Goal: Task Accomplishment & Management: Complete application form

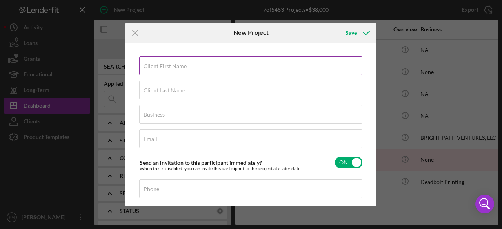
click at [173, 65] on label "Client First Name" at bounding box center [164, 66] width 43 height 6
click at [173, 65] on input "Client First Name" at bounding box center [250, 65] width 223 height 19
paste input "[PERSON_NAME]"
click at [166, 65] on input "[PERSON_NAME]" at bounding box center [250, 65] width 223 height 19
click at [166, 66] on input "[PERSON_NAME]" at bounding box center [250, 65] width 223 height 19
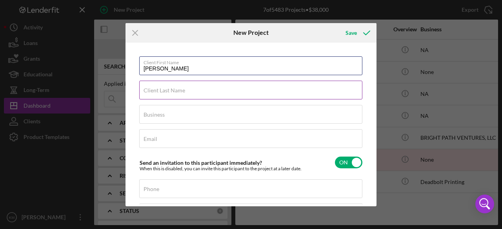
type input "[PERSON_NAME]"
click at [153, 89] on label "Client Last Name" at bounding box center [164, 90] width 42 height 6
click at [153, 89] on input "Client Last Name" at bounding box center [250, 90] width 223 height 19
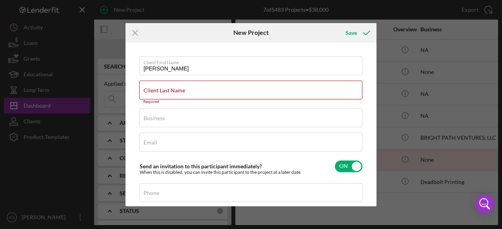
drag, startPoint x: 153, startPoint y: 89, endPoint x: 193, endPoint y: 43, distance: 60.8
click at [193, 43] on div "Client First Name [PERSON_NAME] Client Last Name Required Business Required Ema…" at bounding box center [250, 125] width 251 height 164
click at [153, 92] on label "Client Last Name" at bounding box center [164, 90] width 42 height 6
click at [153, 92] on input "Client Last Name" at bounding box center [250, 90] width 223 height 19
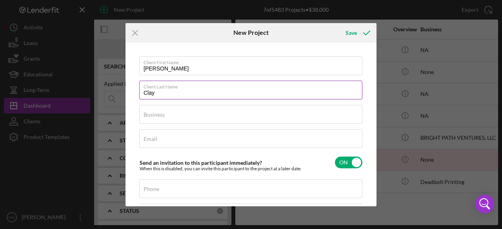
type input "Clay"
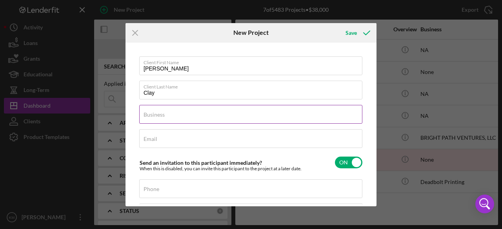
click at [163, 117] on label "Business" at bounding box center [153, 115] width 21 height 6
click at [163, 117] on input "Business" at bounding box center [250, 114] width 223 height 19
paste input "Natalies Cakes &More LLC"
click at [186, 116] on input "Natalies Cakes &More LLC" at bounding box center [250, 114] width 223 height 19
drag, startPoint x: 205, startPoint y: 119, endPoint x: 183, endPoint y: 116, distance: 22.2
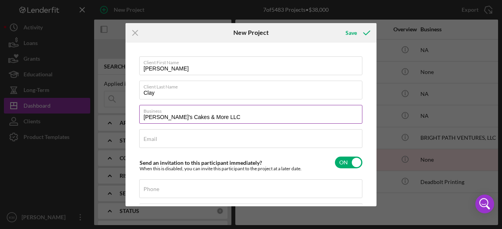
click at [174, 112] on label "Business" at bounding box center [252, 109] width 219 height 9
click at [174, 112] on input "[PERSON_NAME]'s Cakes & More LLC" at bounding box center [250, 114] width 223 height 19
click at [201, 116] on input "[PERSON_NAME]'s Cakes & More LLC" at bounding box center [250, 114] width 223 height 19
type input "[PERSON_NAME]'s Cakes & More, LLC"
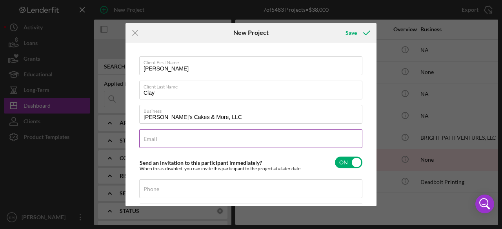
click at [185, 139] on input "Email" at bounding box center [250, 138] width 223 height 19
paste input "[EMAIL_ADDRESS][DOMAIN_NAME]"
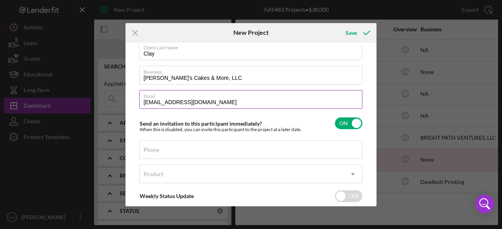
type input "[EMAIL_ADDRESS][DOMAIN_NAME]"
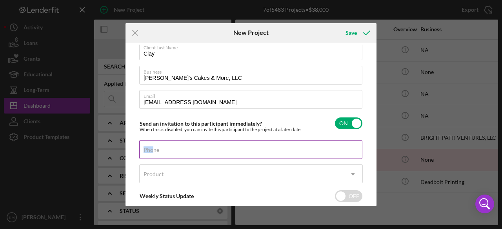
click at [153, 154] on div "Phone" at bounding box center [250, 150] width 223 height 20
paste input "[PHONE_NUMBER]"
type input "[PHONE_NUMBER]"
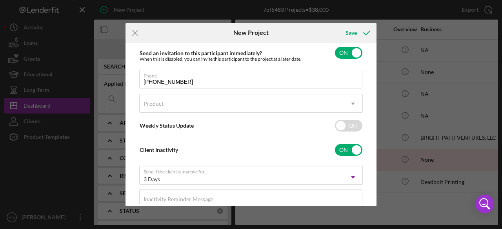
scroll to position [111, 0]
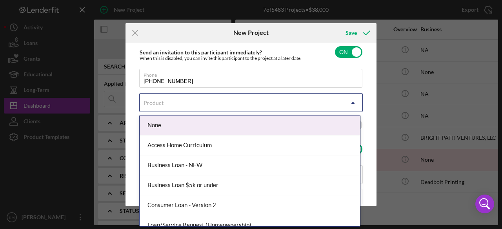
click at [348, 102] on icon "Icon/Dropdown Arrow" at bounding box center [352, 103] width 19 height 19
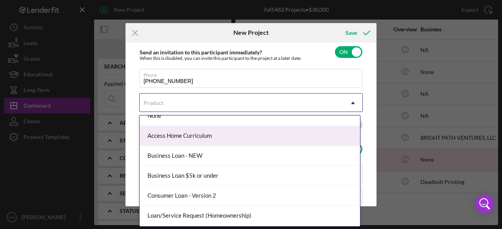
scroll to position [4, 0]
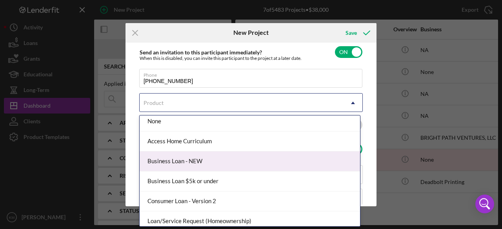
click at [237, 159] on div "Business Loan - NEW" at bounding box center [250, 162] width 220 height 20
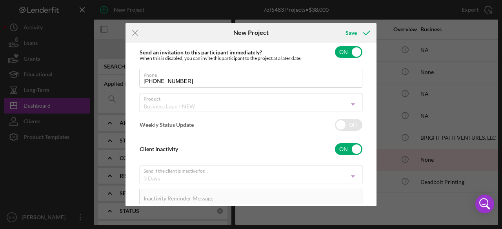
checkbox input "true"
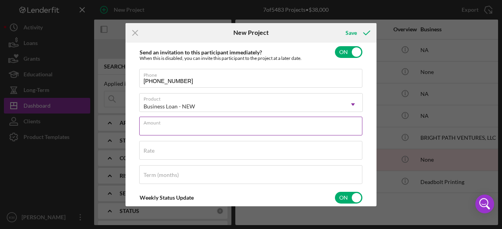
click at [200, 125] on div "Amount" at bounding box center [250, 127] width 223 height 20
type input "$6,200.45"
click at [365, 153] on div "Client First Name [PERSON_NAME] Client Last Name [PERSON_NAME] Business [PERSON…" at bounding box center [250, 125] width 247 height 160
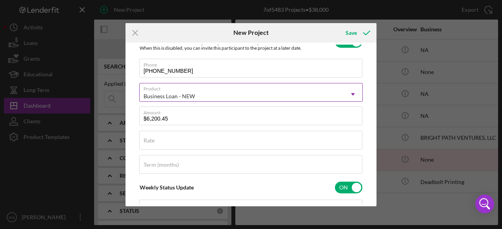
scroll to position [3, 0]
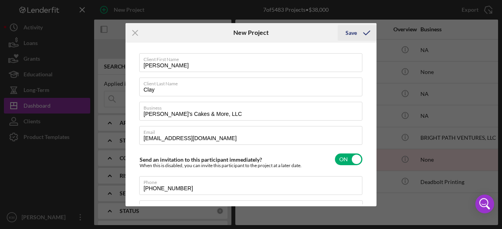
click at [353, 33] on div "Save" at bounding box center [350, 33] width 11 height 16
checkbox input "false"
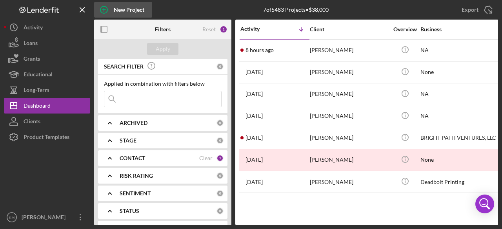
click at [138, 7] on div "New Project" at bounding box center [129, 10] width 31 height 16
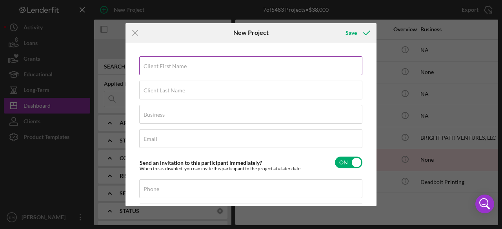
click at [168, 64] on label "Client First Name" at bounding box center [164, 66] width 43 height 6
click at [168, 64] on input "Client First Name" at bounding box center [250, 65] width 223 height 19
paste input "Harold Coleman"
click at [174, 69] on input "Harold Coleman" at bounding box center [250, 65] width 223 height 19
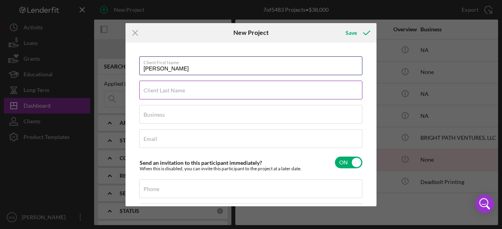
type input "Harold"
click at [148, 95] on input "Client Last Name" at bounding box center [250, 90] width 223 height 19
paste input "Coleman"
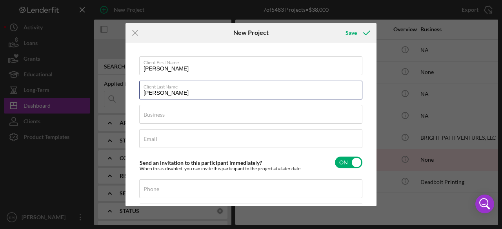
type input "Coleman"
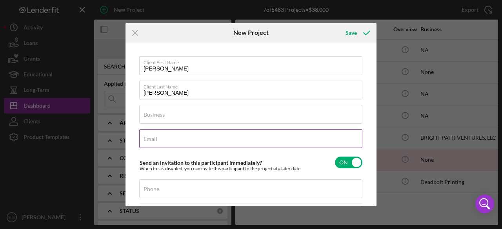
click at [194, 139] on input "Email" at bounding box center [250, 138] width 223 height 19
paste input "harold.coleman45@icloud.com"
type input "harold.coleman45@icloud.com"
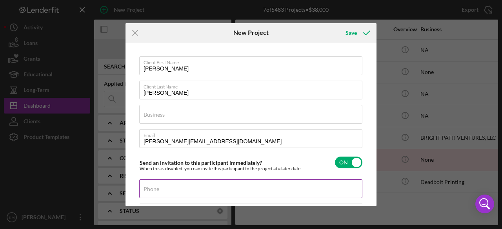
click at [152, 189] on label "Phone" at bounding box center [151, 189] width 16 height 6
click at [152, 189] on input "Phone" at bounding box center [250, 189] width 223 height 19
paste input "(314) 203-0266"
type input "(314) 203-0266"
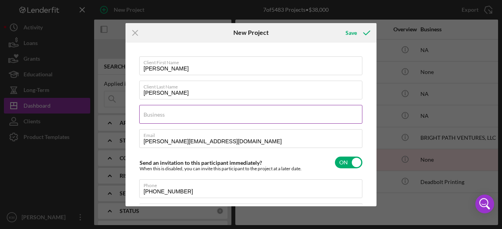
click at [193, 117] on input "Business" at bounding box center [250, 114] width 223 height 19
paste input "Better Living Spaces LLC"
type input "Better Living Spaces LLC"
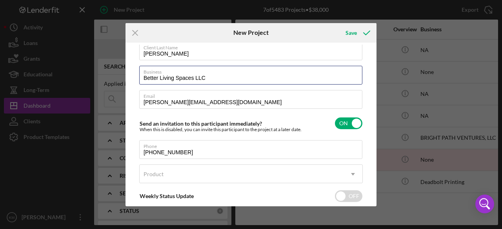
scroll to position [78, 0]
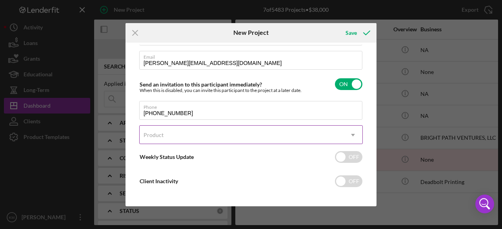
click at [351, 134] on use at bounding box center [353, 135] width 4 height 2
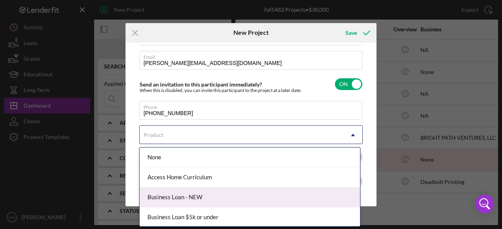
click at [291, 198] on div "Business Loan - NEW" at bounding box center [250, 198] width 220 height 20
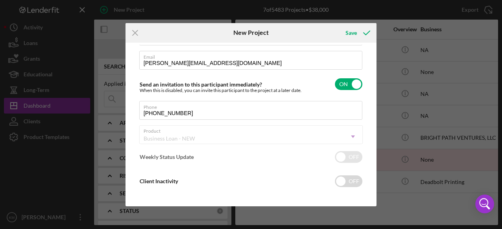
checkbox input "true"
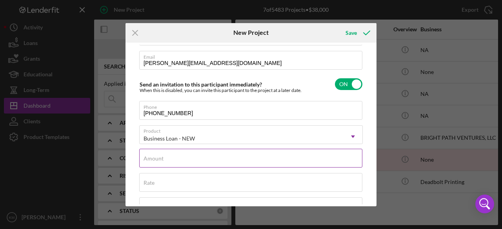
click at [232, 158] on input "Amount" at bounding box center [250, 158] width 223 height 19
type input "$9,000"
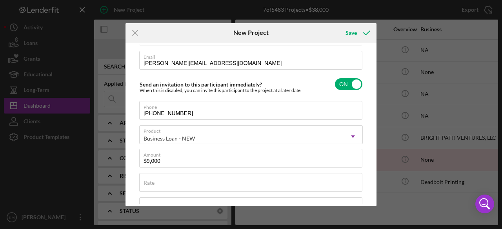
click at [368, 161] on div "Client First Name Harold Client Last Name Coleman Business Better Living Spaces…" at bounding box center [250, 125] width 247 height 160
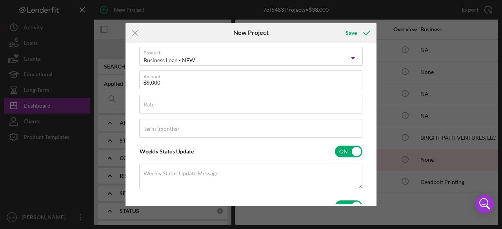
scroll to position [196, 0]
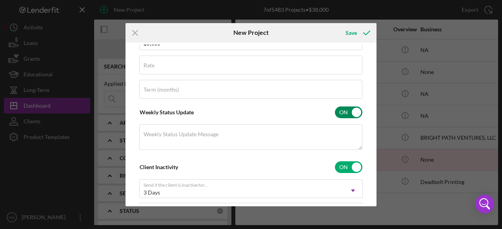
click at [353, 111] on input "checkbox" at bounding box center [348, 113] width 27 height 12
checkbox input "false"
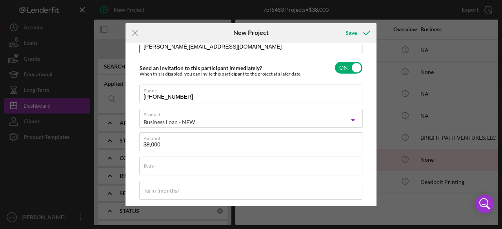
scroll to position [0, 0]
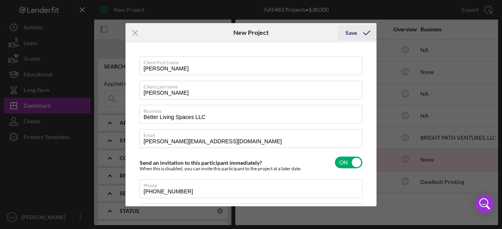
click at [357, 31] on icon "submit" at bounding box center [367, 33] width 20 height 20
checkbox input "false"
